Goal: Find specific page/section: Find specific page/section

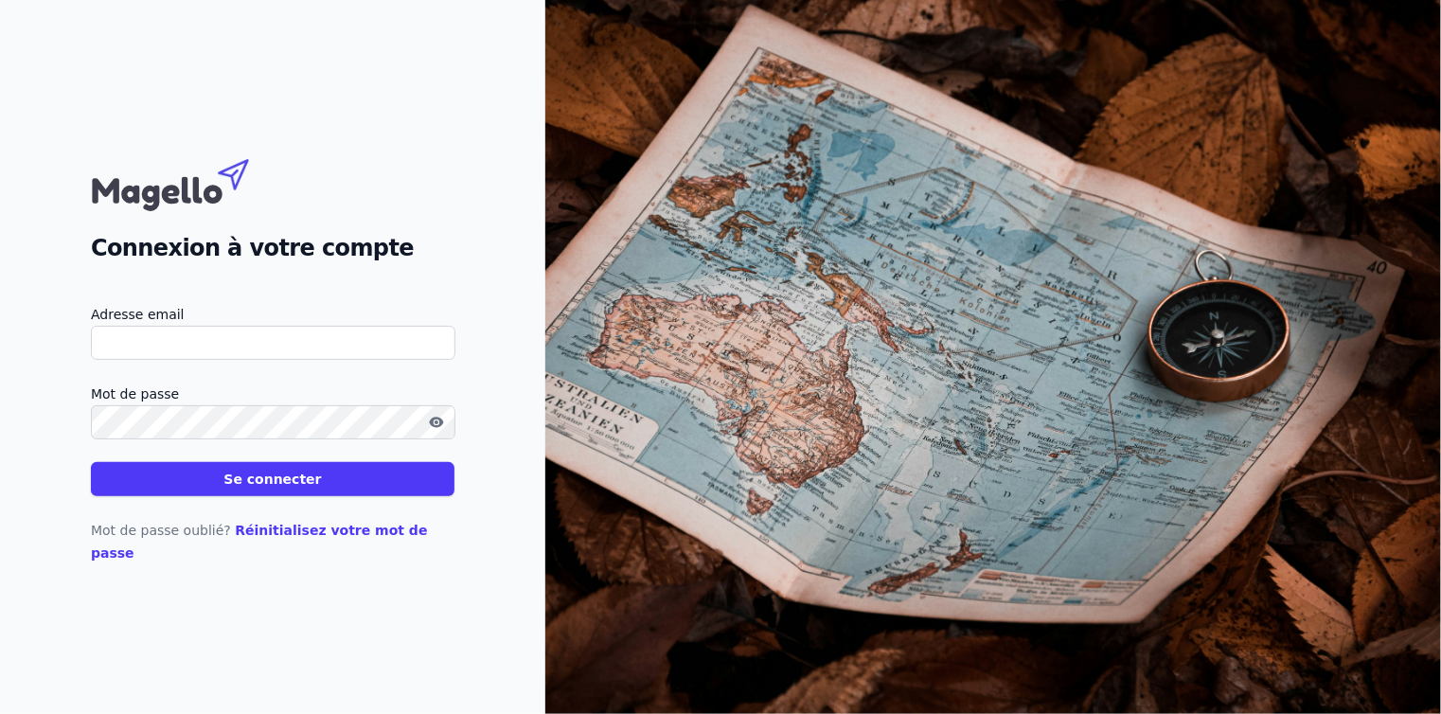
click at [134, 351] on input "Adresse email" at bounding box center [273, 343] width 364 height 34
type input "[EMAIL_ADDRESS][DOMAIN_NAME]"
click at [236, 496] on button "Se connecter" at bounding box center [272, 479] width 363 height 34
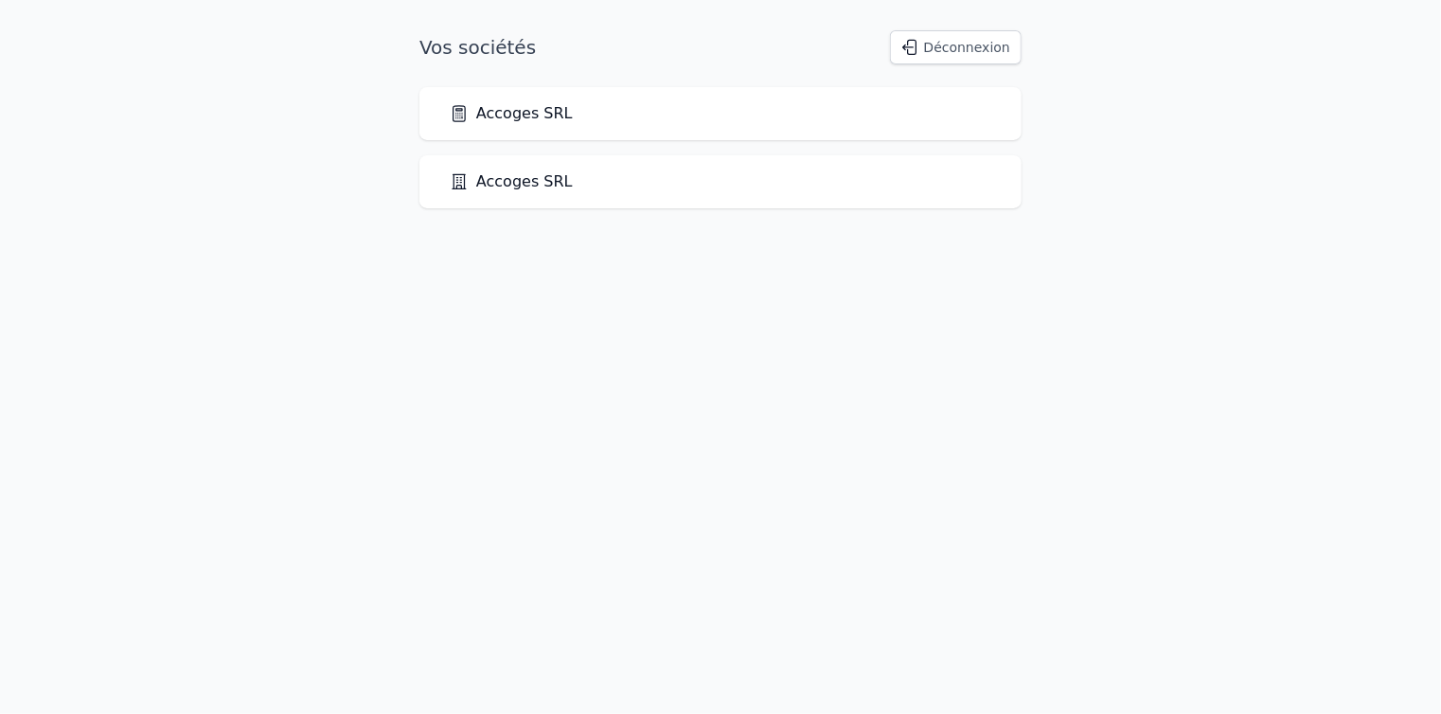
click at [522, 115] on link "Accoges SRL" at bounding box center [511, 113] width 123 height 23
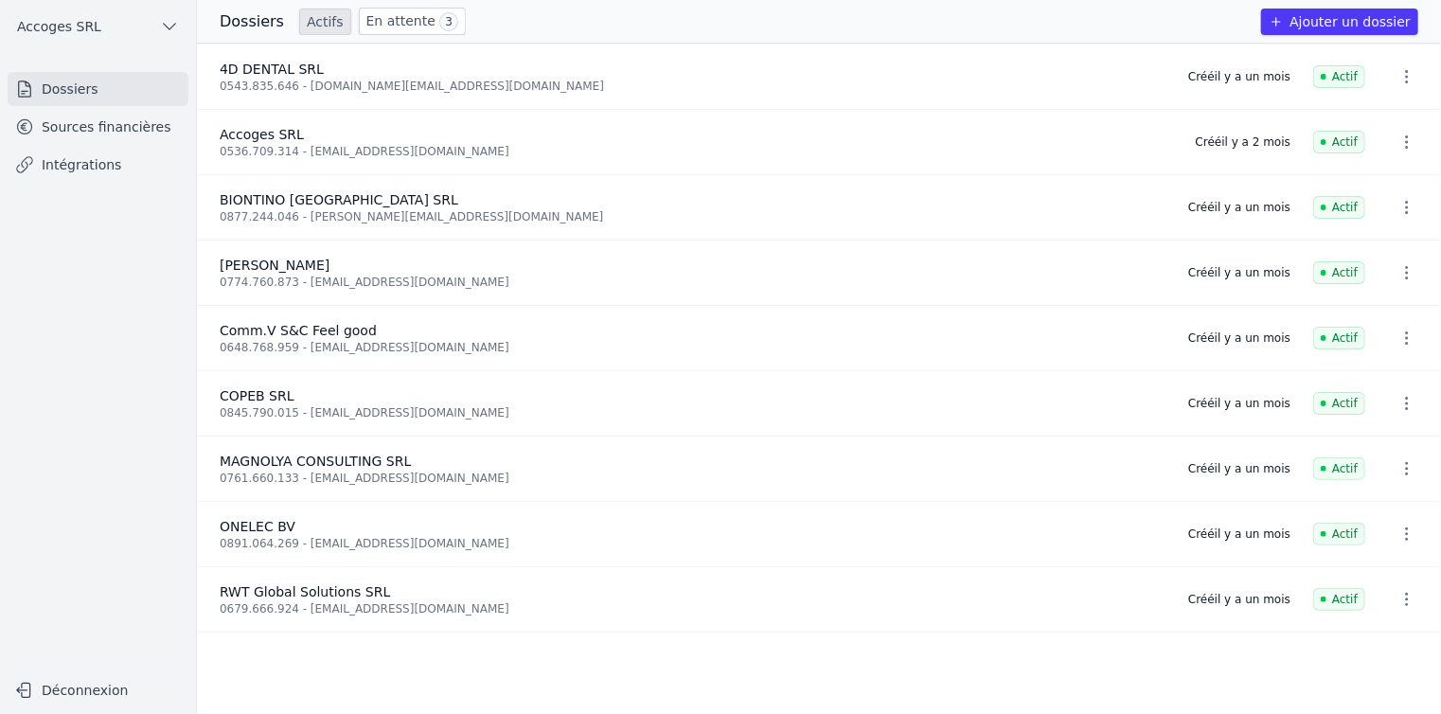
click at [66, 141] on link "Sources financières" at bounding box center [98, 127] width 181 height 34
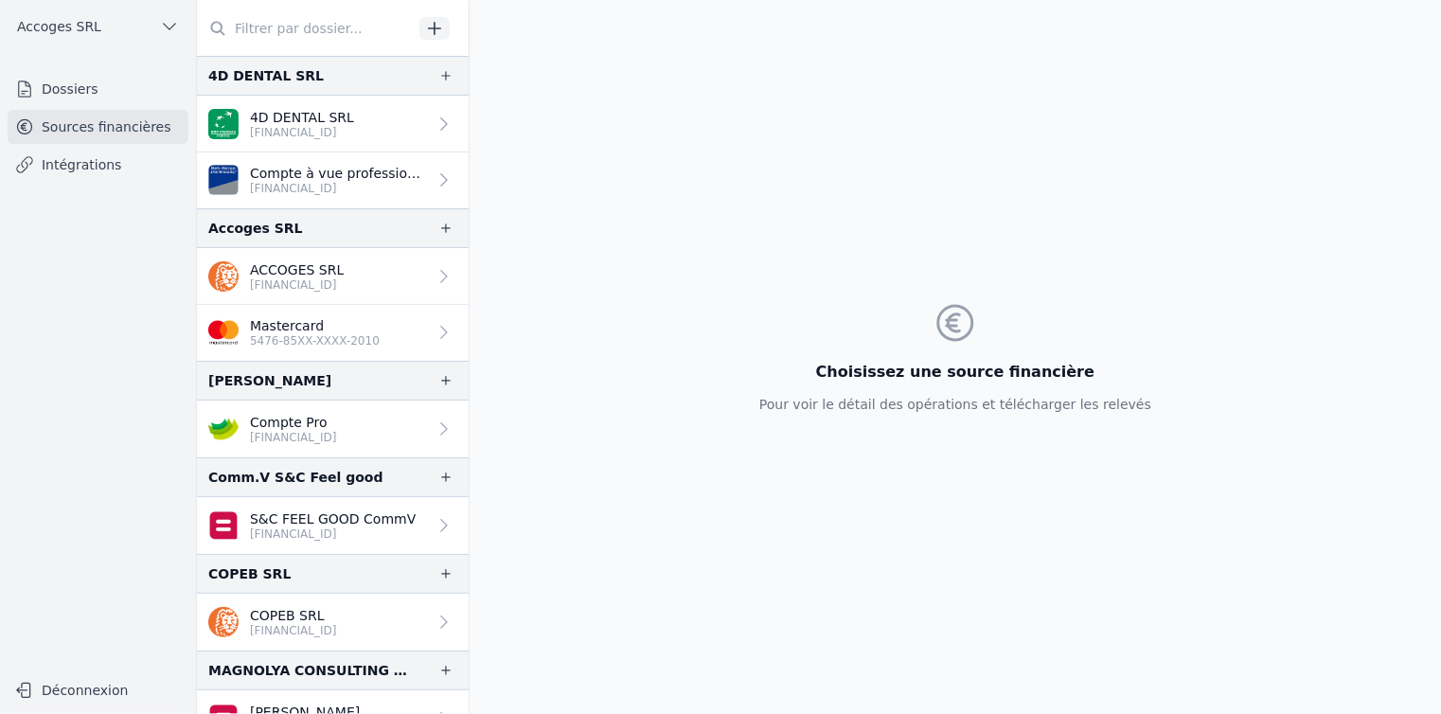
click at [314, 260] on p "ACCOGES SRL" at bounding box center [297, 269] width 94 height 19
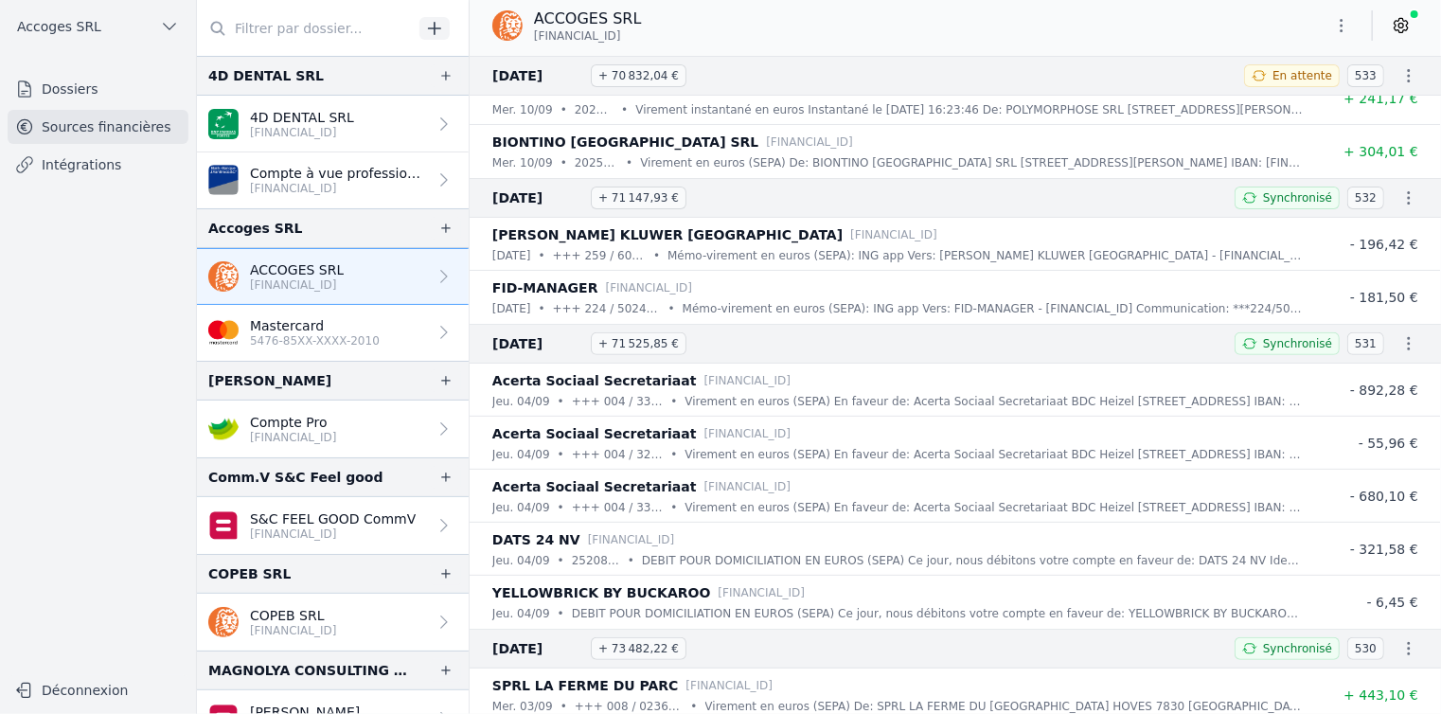
scroll to position [189, 0]
